Goal: Transaction & Acquisition: Purchase product/service

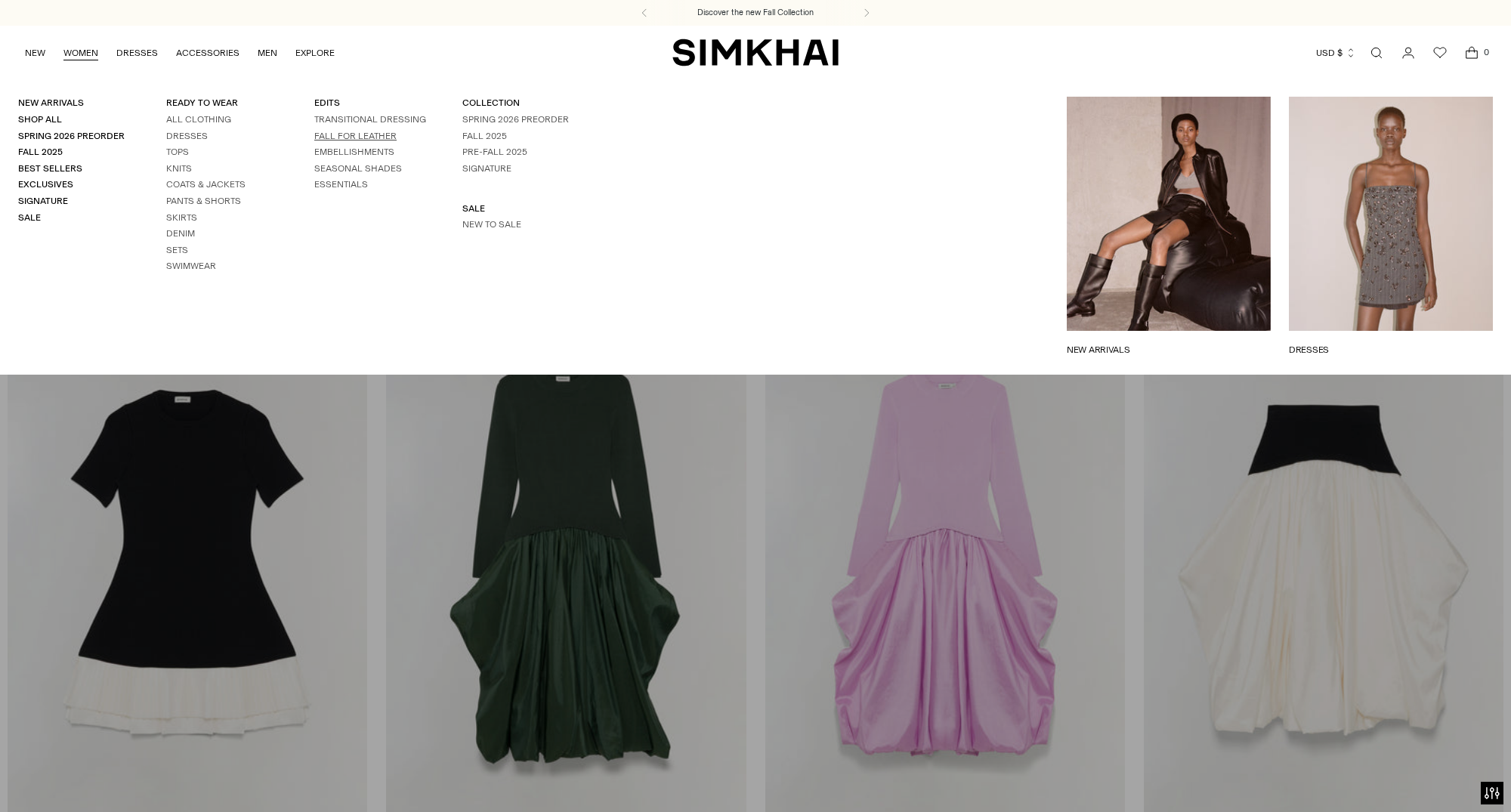
click at [358, 132] on link "FALL FOR LEATHER" at bounding box center [355, 136] width 82 height 10
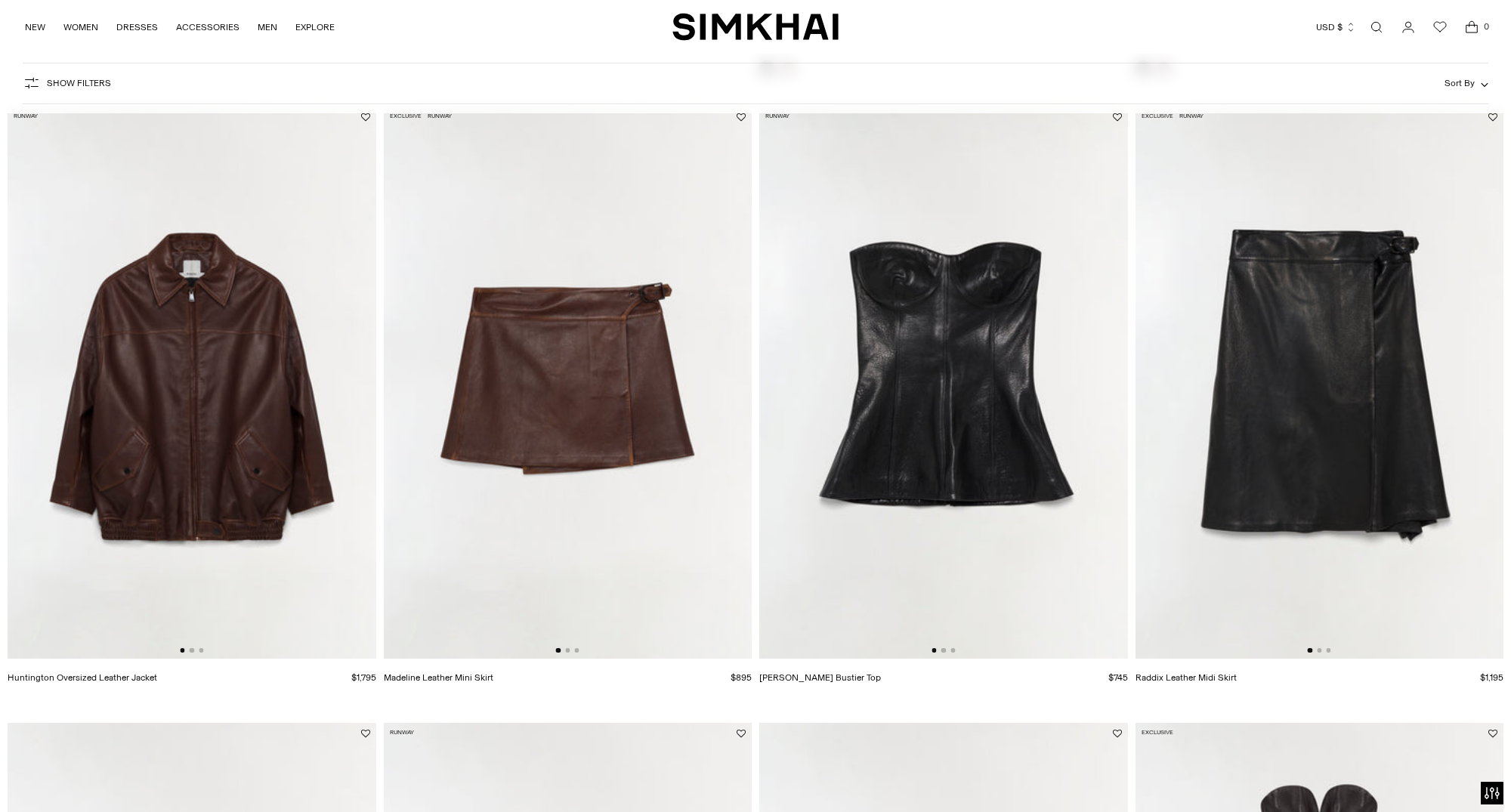
scroll to position [803, 0]
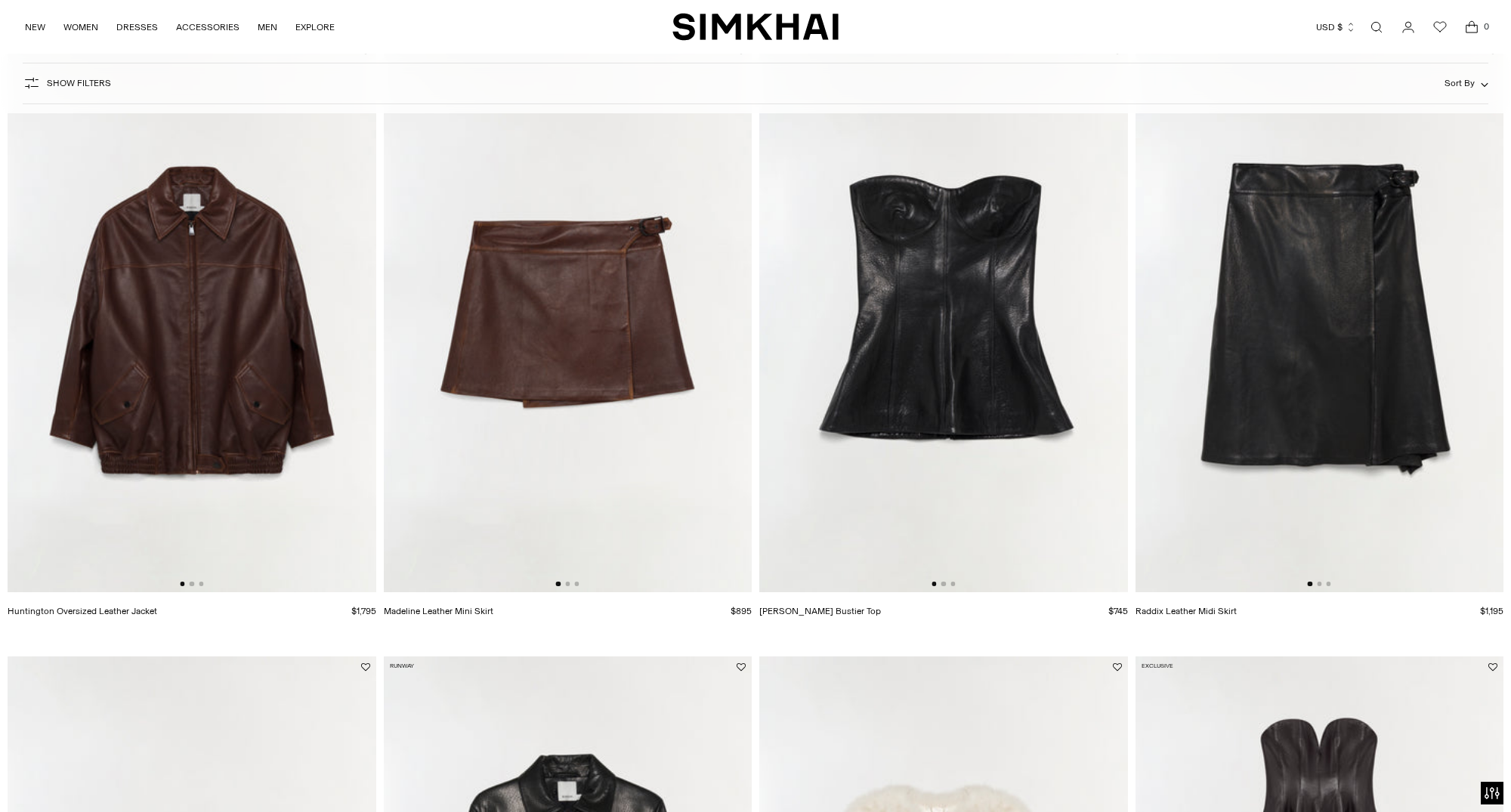
click at [254, 474] on img at bounding box center [192, 316] width 369 height 553
click at [483, 431] on img at bounding box center [568, 316] width 369 height 553
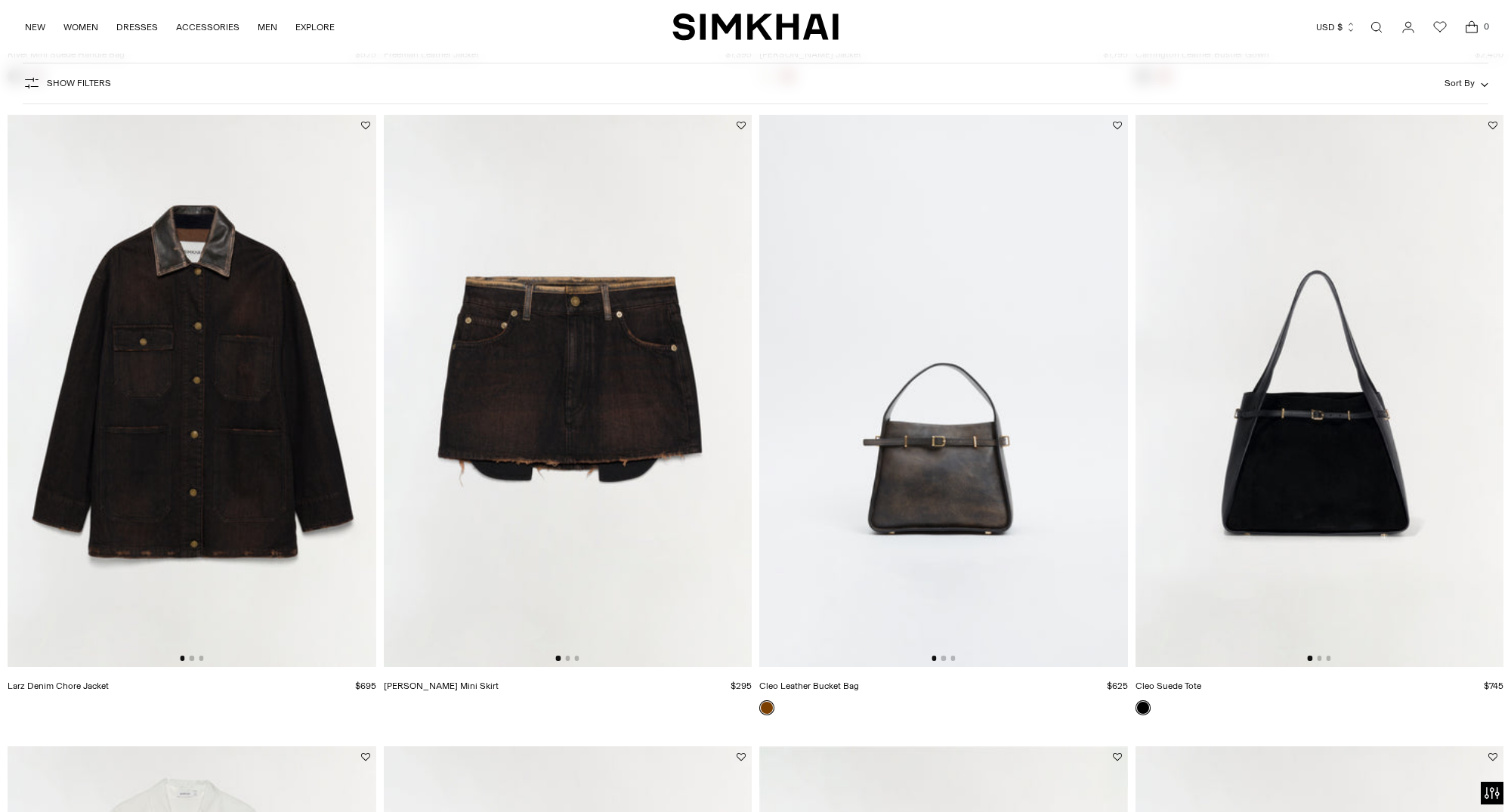
scroll to position [1976, 0]
